Goal: Information Seeking & Learning: Find specific fact

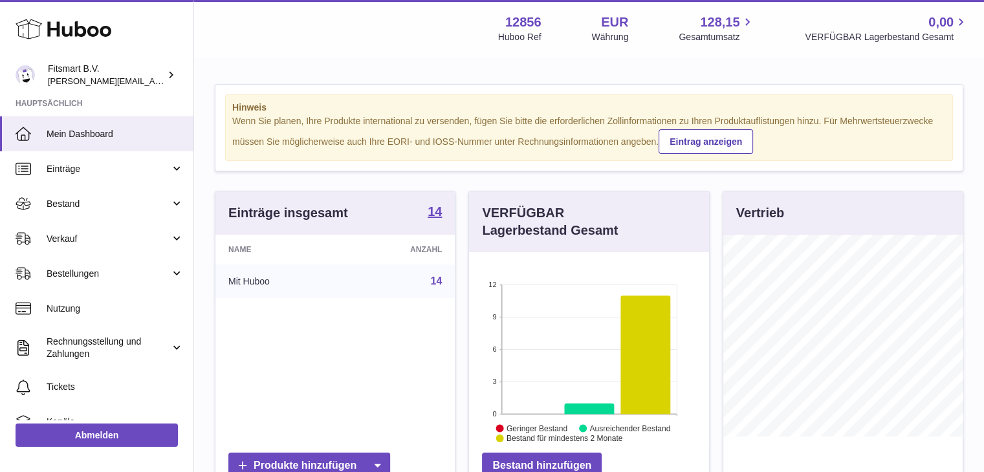
scroll to position [202, 240]
click at [69, 272] on span "Bestellungen" at bounding box center [109, 274] width 124 height 12
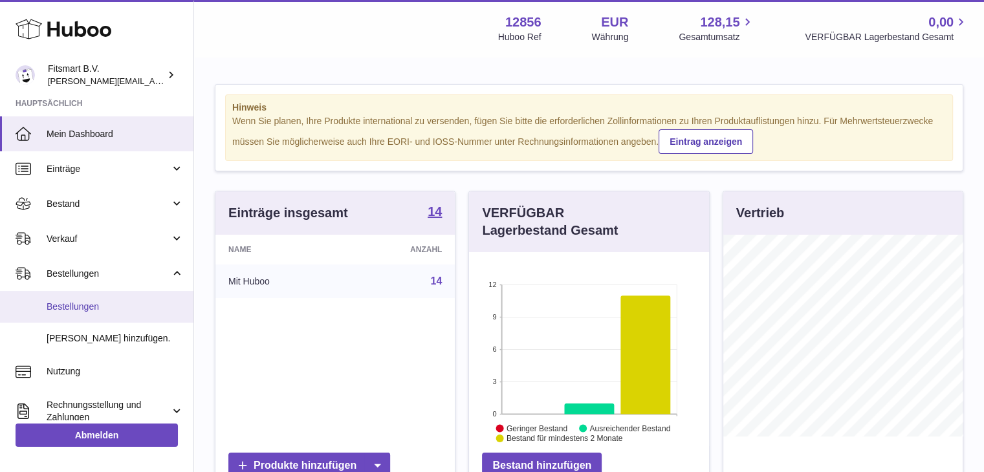
click at [59, 305] on span "Bestellungen" at bounding box center [115, 307] width 137 height 12
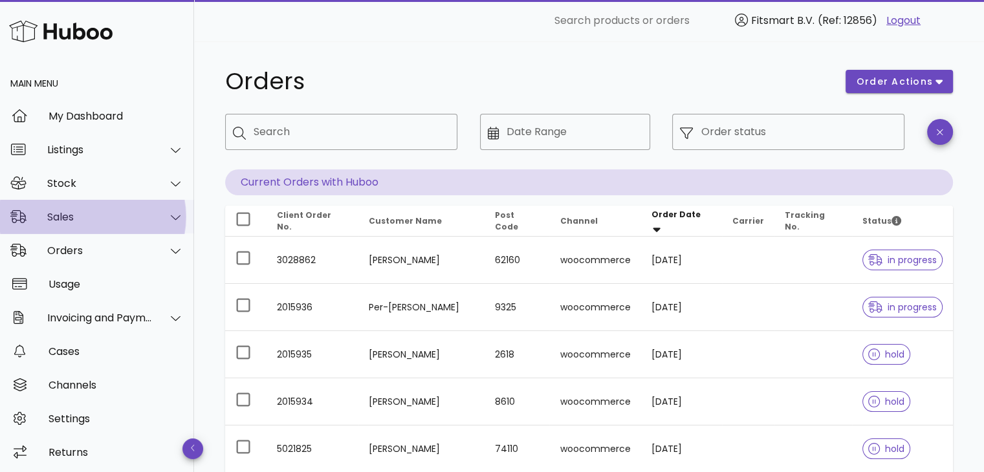
drag, startPoint x: 80, startPoint y: 207, endPoint x: 78, endPoint y: 223, distance: 15.6
click at [80, 208] on div "Sales" at bounding box center [97, 217] width 194 height 34
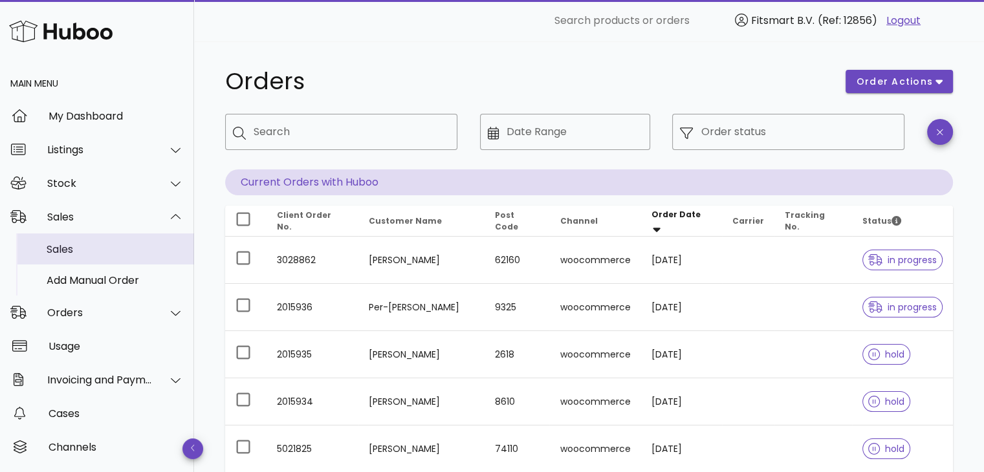
click at [65, 252] on div "Sales" at bounding box center [115, 249] width 137 height 12
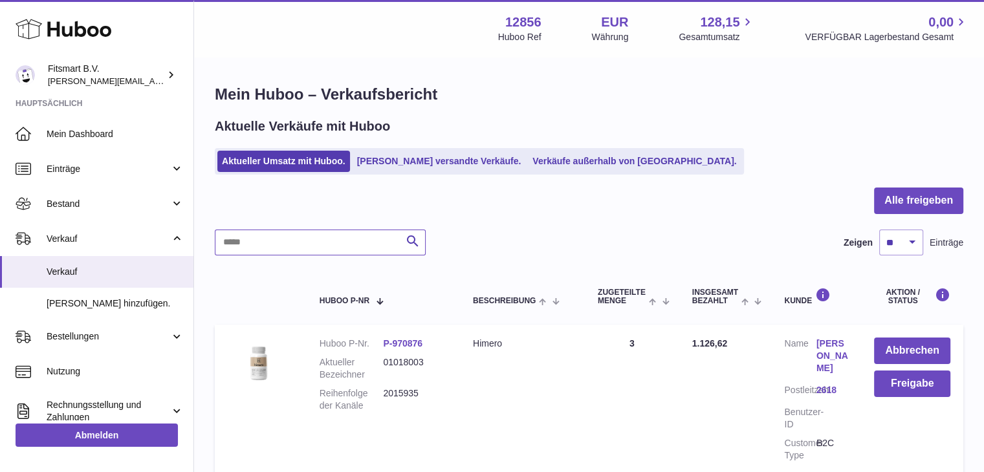
click at [298, 246] on input "text" at bounding box center [320, 243] width 211 height 26
paste input "**********"
type input "**********"
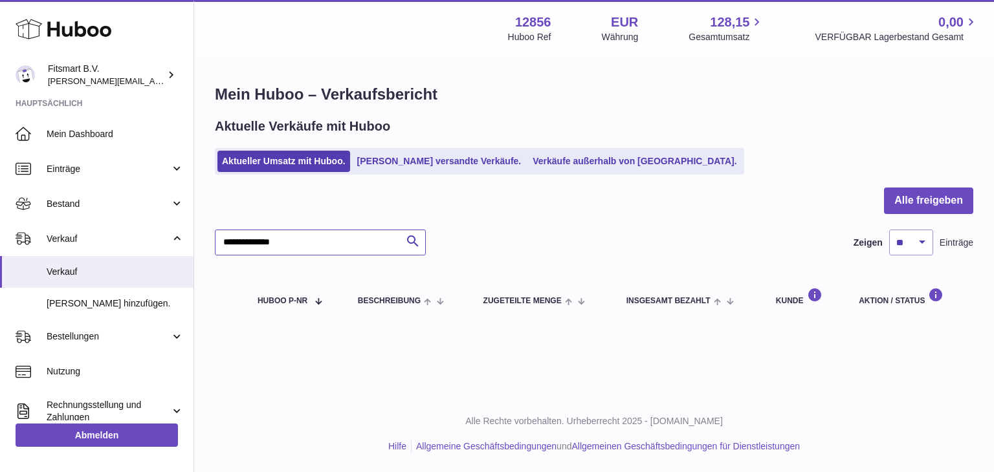
click at [337, 244] on input "**********" at bounding box center [320, 243] width 211 height 26
click at [397, 173] on ul "Aktueller Umsatz mit Huboo. Von Huboo versandte Verkäufe. Verkäufe außerhalb vo…" at bounding box center [479, 161] width 529 height 27
click at [398, 164] on link "[PERSON_NAME] versandte Verkäufe." at bounding box center [439, 161] width 173 height 21
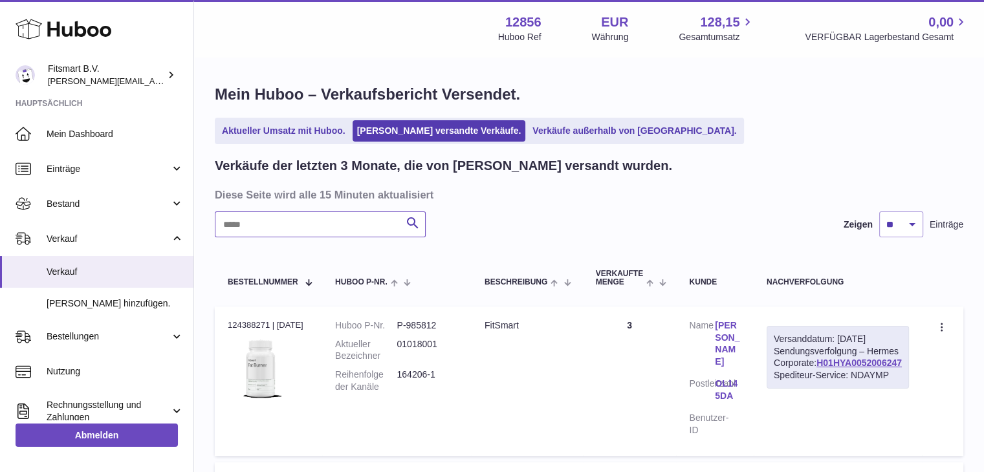
click at [312, 232] on input "text" at bounding box center [320, 225] width 211 height 26
paste input "**********"
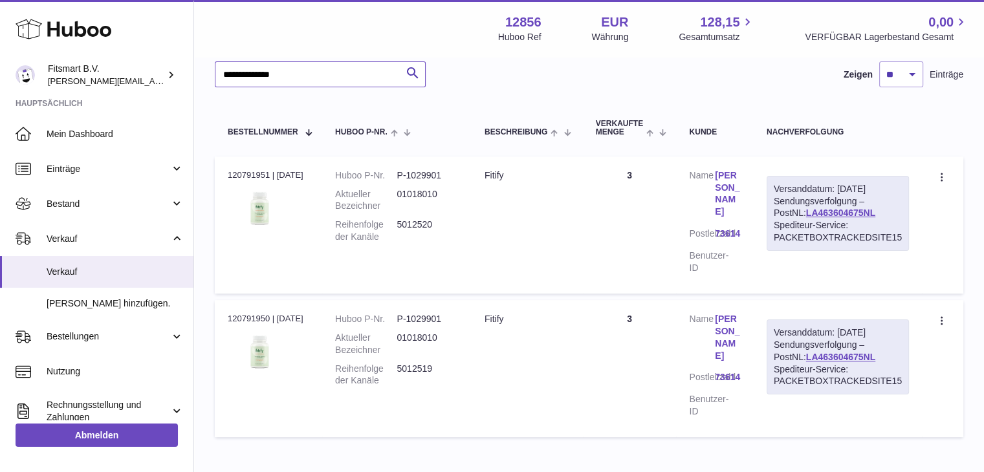
scroll to position [199, 0]
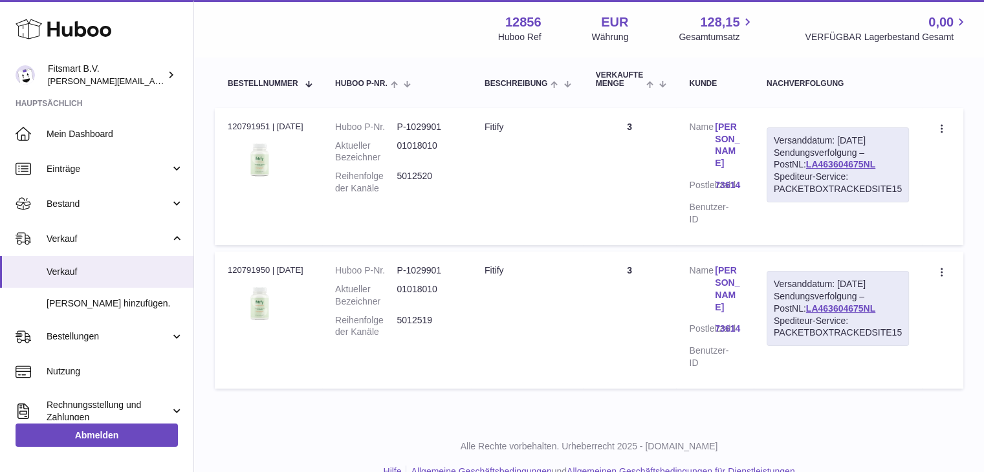
type input "**********"
click at [733, 127] on link "[PERSON_NAME]" at bounding box center [728, 145] width 26 height 49
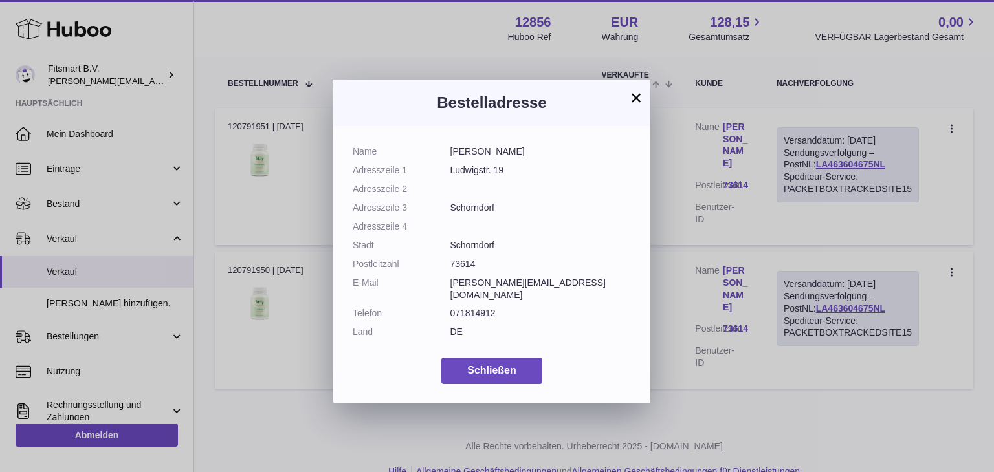
click at [500, 284] on dd "[PERSON_NAME][EMAIL_ADDRESS][DOMAIN_NAME]" at bounding box center [540, 289] width 181 height 25
click at [501, 285] on dd "[PERSON_NAME][EMAIL_ADDRESS][DOMAIN_NAME]" at bounding box center [540, 289] width 181 height 25
click at [502, 285] on dd "[PERSON_NAME][EMAIL_ADDRESS][DOMAIN_NAME]" at bounding box center [540, 289] width 181 height 25
copy dl "[PERSON_NAME][EMAIL_ADDRESS][DOMAIN_NAME]"
click at [634, 94] on button "×" at bounding box center [636, 98] width 16 height 16
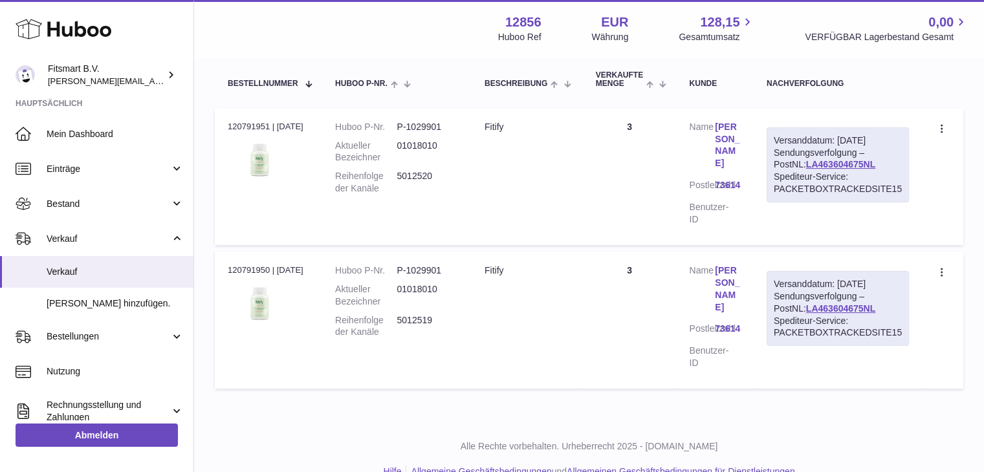
click at [425, 315] on dd "5012519" at bounding box center [427, 327] width 61 height 25
copy dd "5012519"
click at [414, 174] on dd "5012520" at bounding box center [427, 182] width 61 height 25
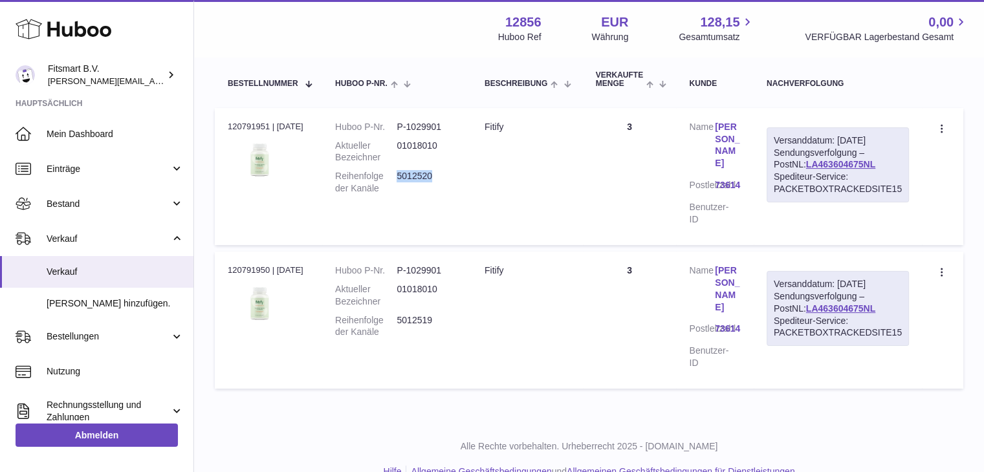
copy dd "5012520"
